Goal: Book appointment/travel/reservation

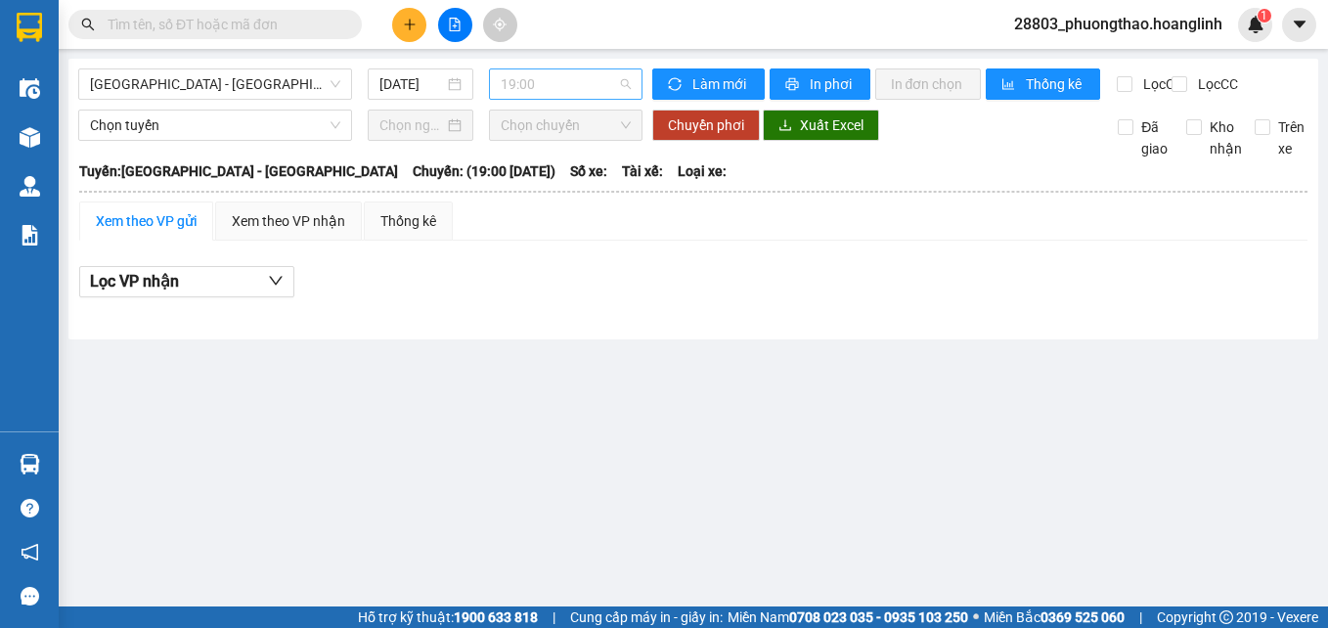
click at [532, 86] on span "19:00" at bounding box center [566, 83] width 130 height 29
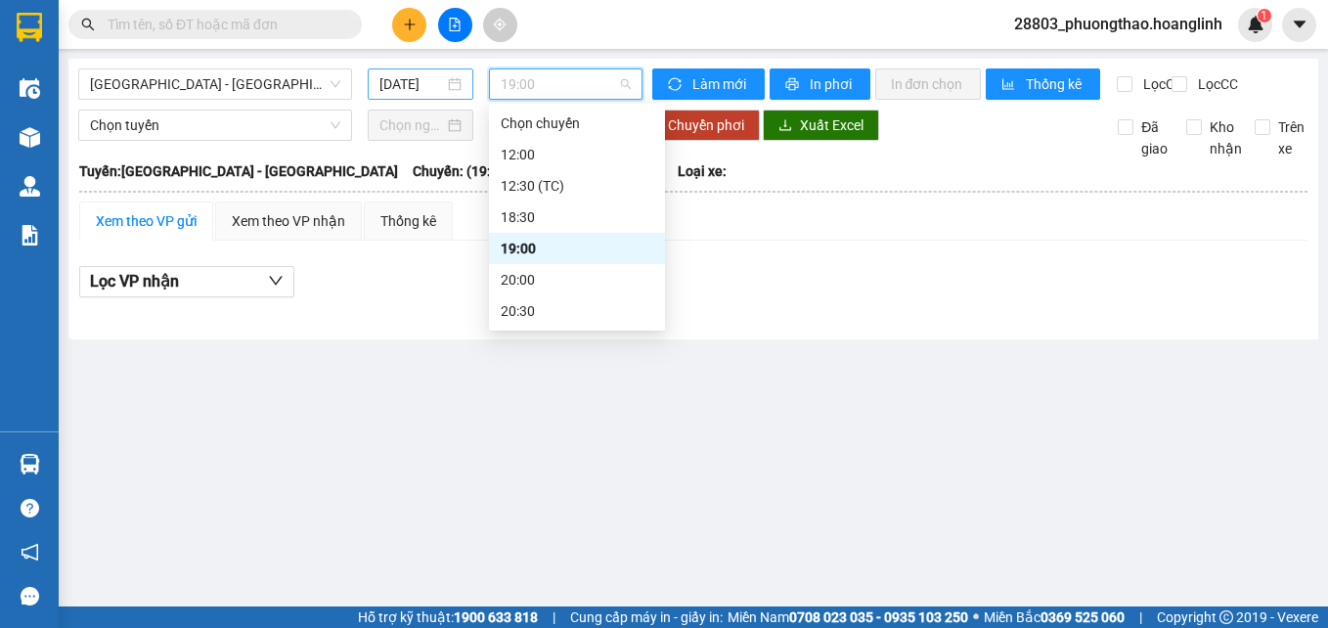
click at [418, 80] on input "[DATE]" at bounding box center [412, 84] width 64 height 22
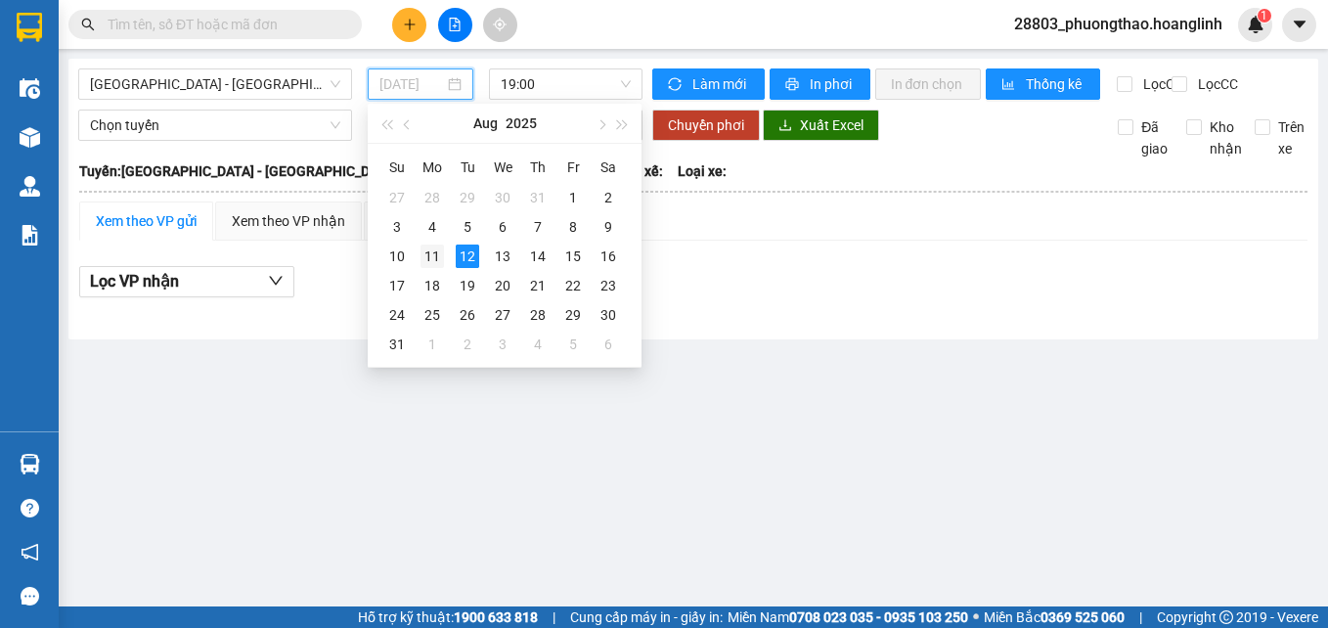
click at [433, 253] on div "11" at bounding box center [432, 256] width 23 height 23
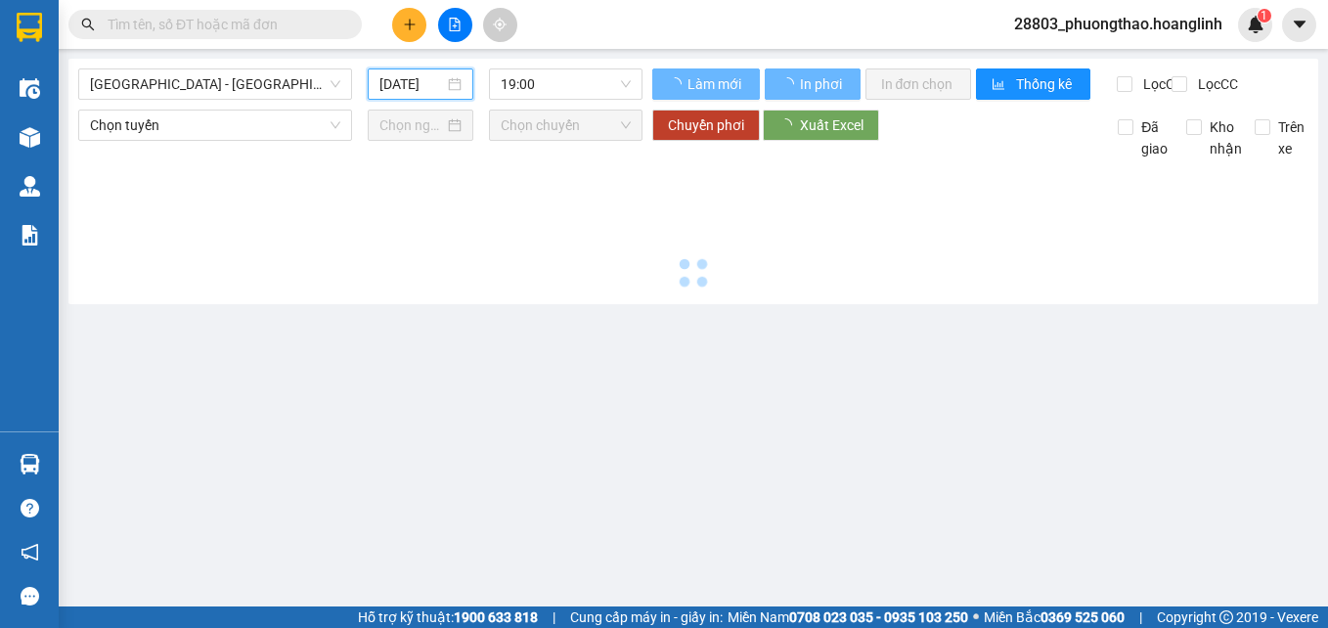
type input "[DATE]"
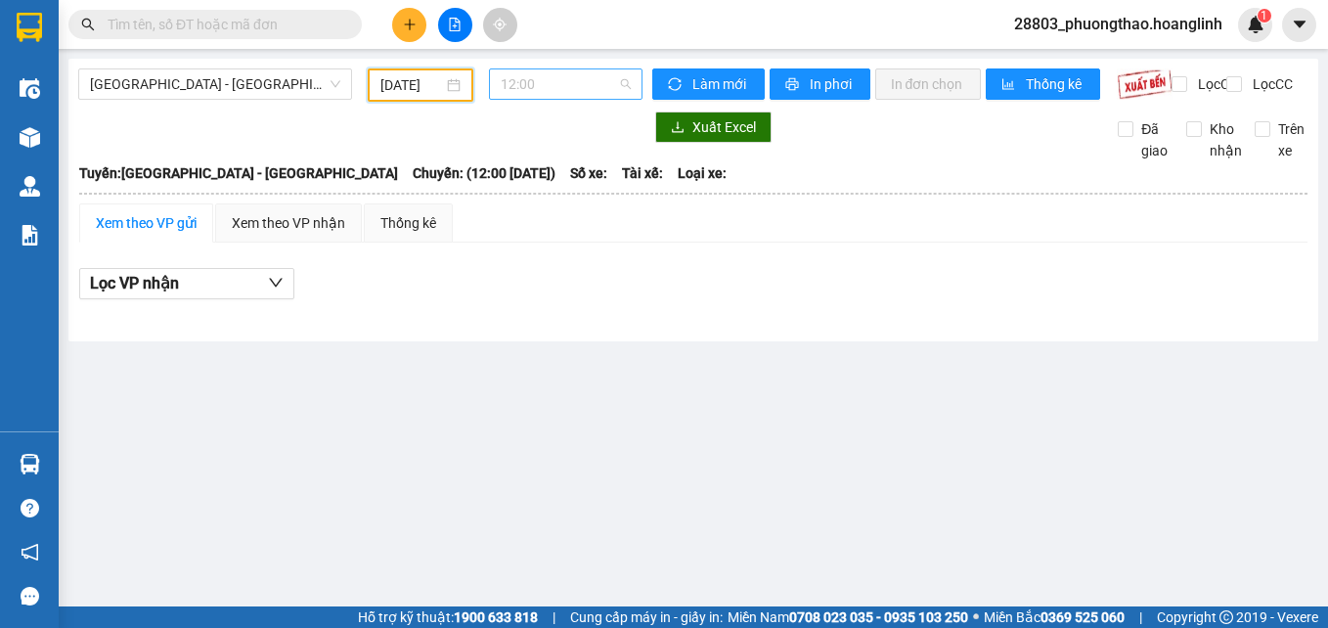
click at [561, 87] on span "12:00" at bounding box center [566, 83] width 130 height 29
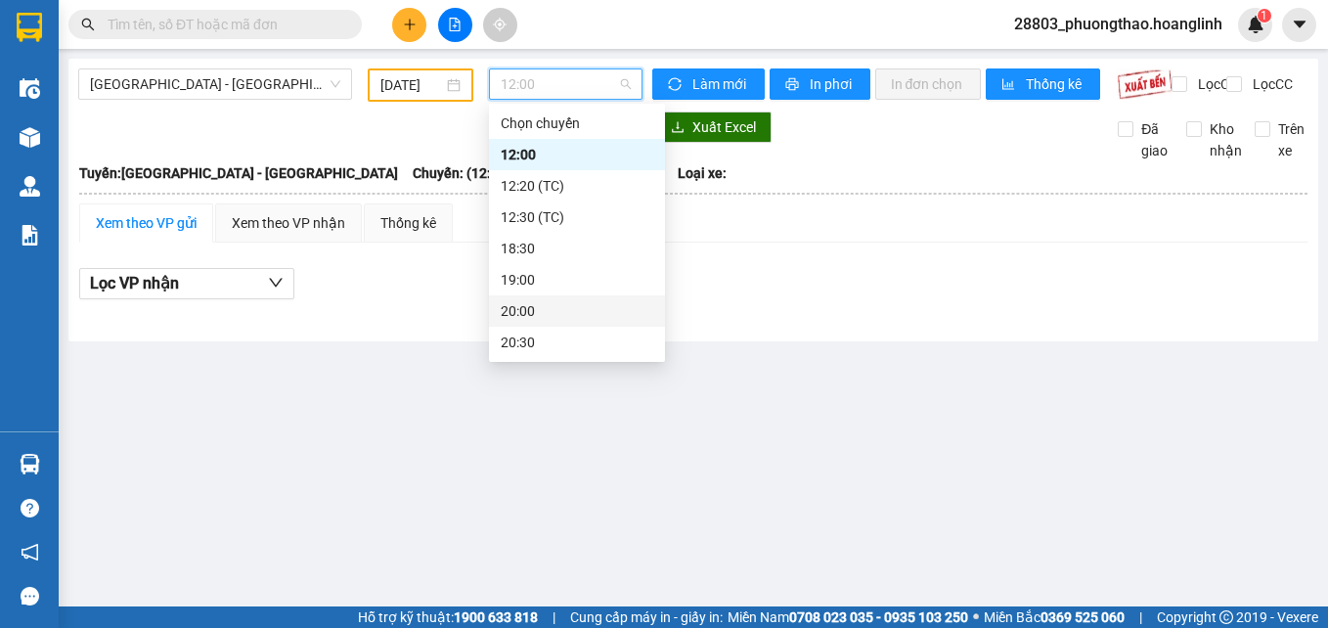
click at [548, 310] on div "20:00" at bounding box center [577, 311] width 153 height 22
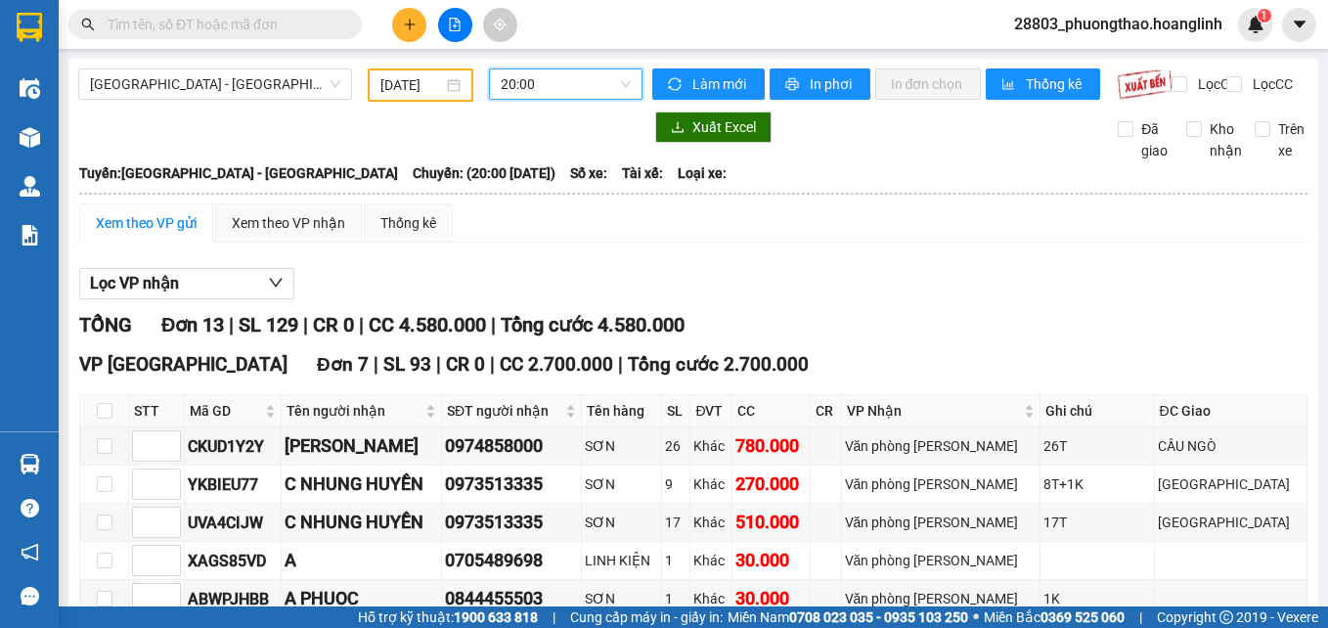
click at [583, 98] on span "20:00" at bounding box center [566, 83] width 130 height 29
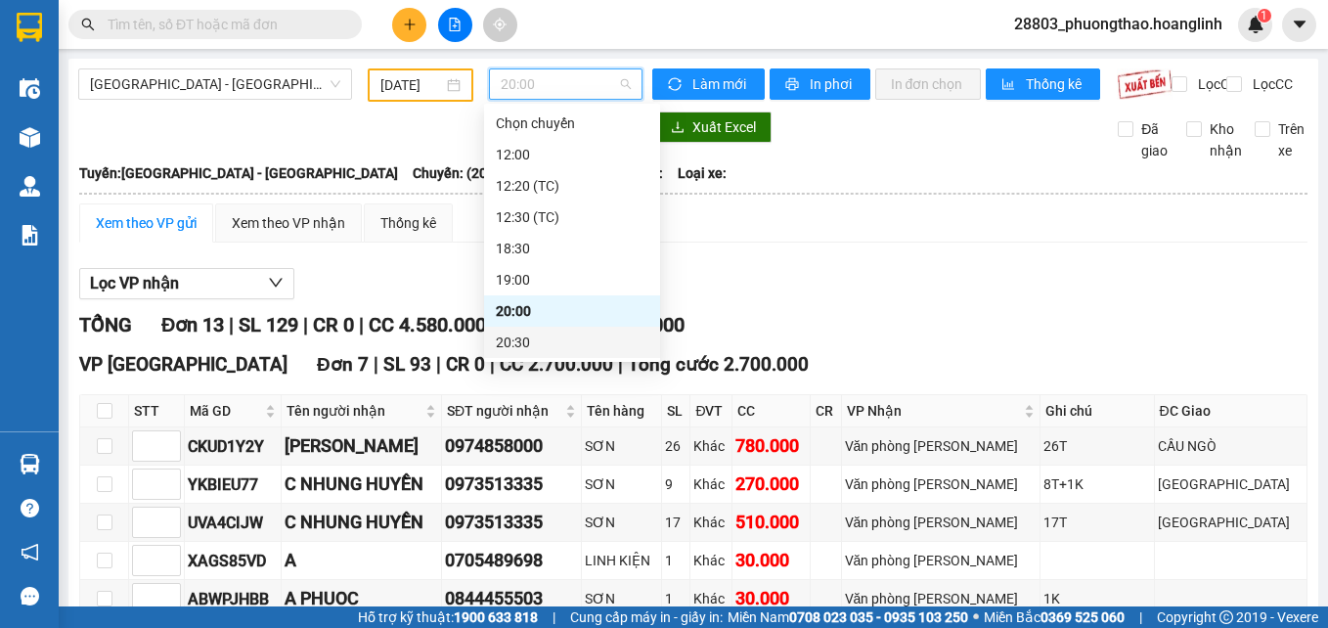
click at [514, 338] on div "20:30" at bounding box center [572, 343] width 153 height 22
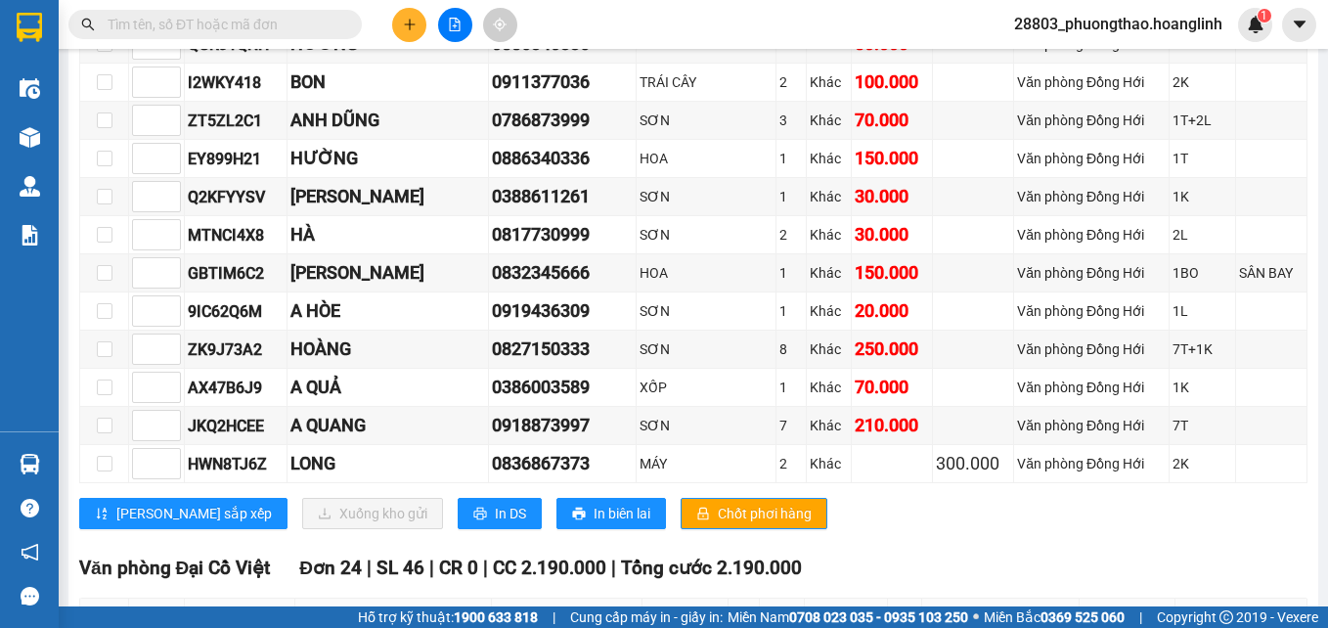
scroll to position [1174, 0]
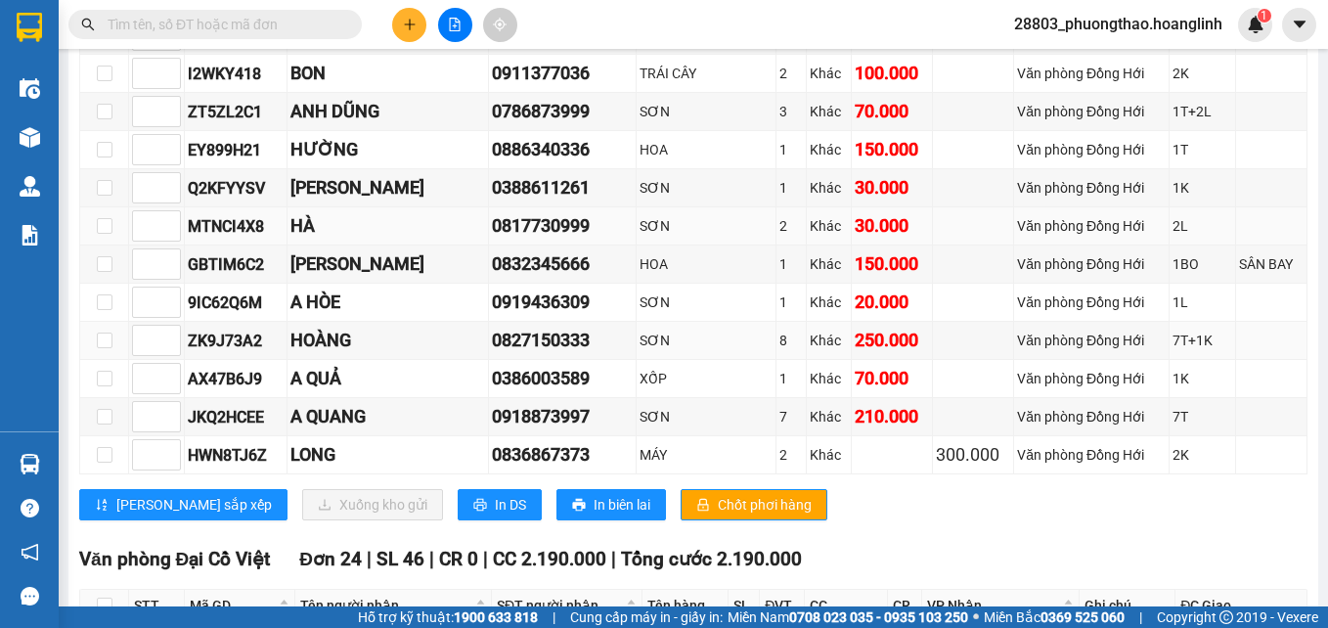
click at [1084, 237] on div "Văn phòng Đồng Hới" at bounding box center [1091, 226] width 148 height 22
